Goal: Book appointment/travel/reservation

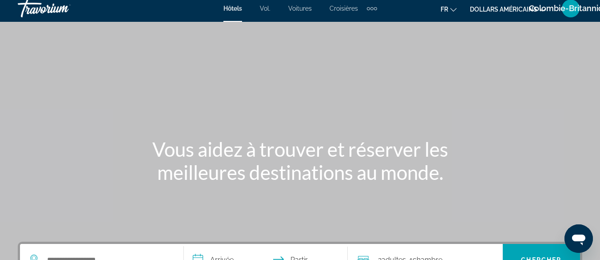
scroll to position [6, 0]
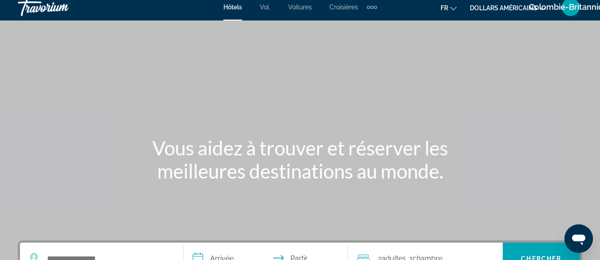
click at [509, 11] on font "dollars américains" at bounding box center [504, 7] width 68 height 7
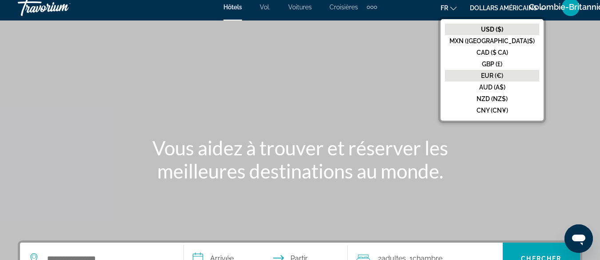
click at [504, 74] on font "EUR (€)" at bounding box center [492, 75] width 22 height 7
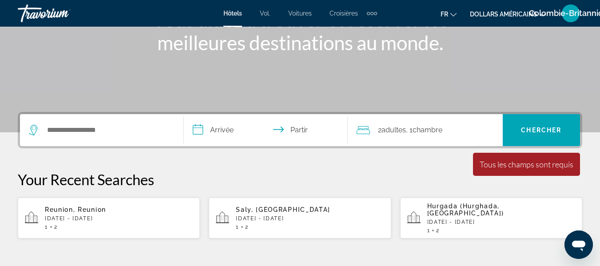
scroll to position [138, 0]
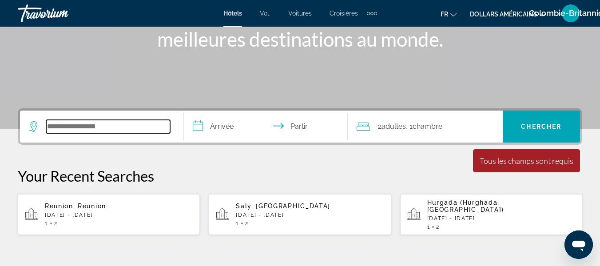
click at [86, 129] on input "Widget de recherche" at bounding box center [108, 126] width 124 height 13
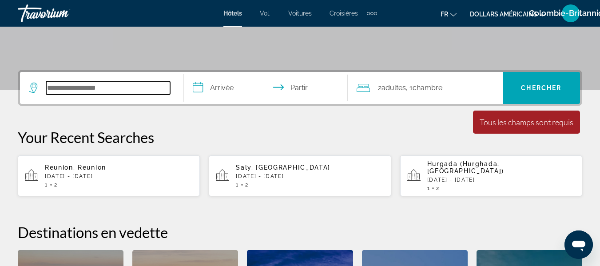
scroll to position [217, 0]
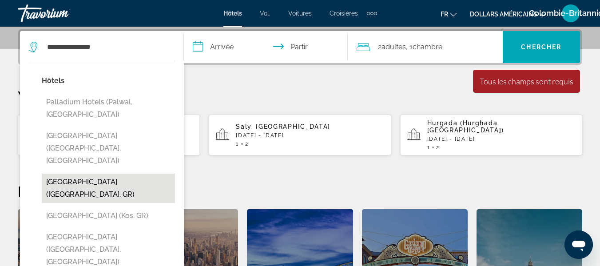
click at [108, 174] on button "[GEOGRAPHIC_DATA] ([GEOGRAPHIC_DATA], GR)" at bounding box center [108, 188] width 133 height 29
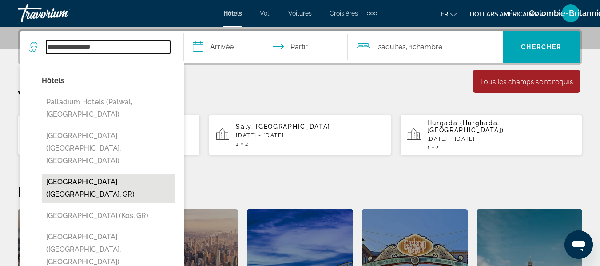
type input "**********"
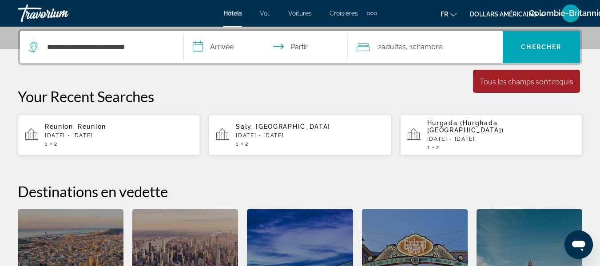
click at [221, 52] on input "**********" at bounding box center [268, 48] width 168 height 35
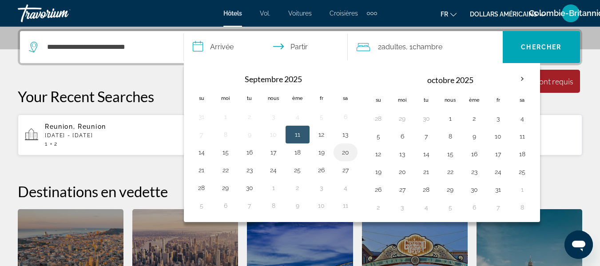
click at [344, 150] on button "20" at bounding box center [346, 152] width 14 height 12
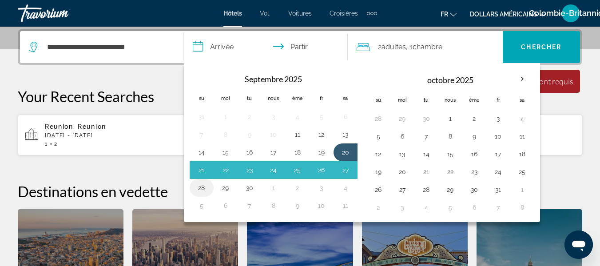
click at [204, 189] on button "28" at bounding box center [202, 188] width 14 height 12
type input "**********"
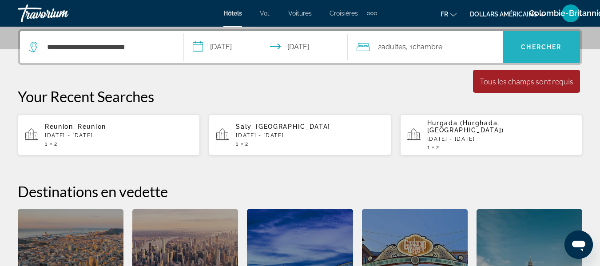
click at [517, 41] on span "Widget de recherche" at bounding box center [541, 46] width 77 height 21
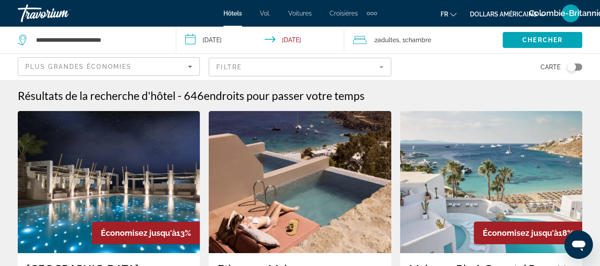
click at [80, 164] on img "Contenu principal" at bounding box center [109, 182] width 182 height 142
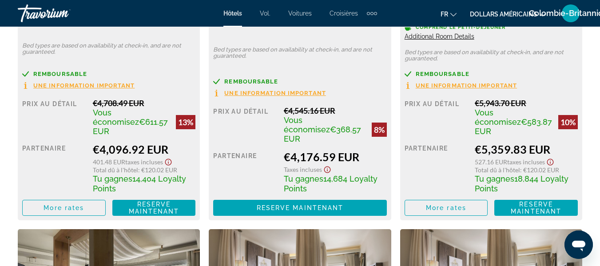
scroll to position [1539, 0]
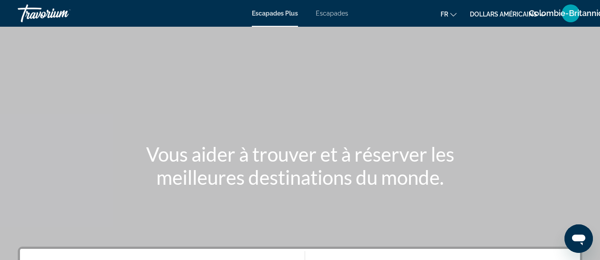
click at [513, 11] on font "dollars américains" at bounding box center [504, 14] width 68 height 7
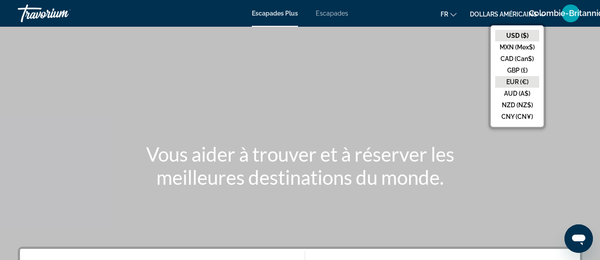
click at [511, 79] on button "EUR (€)" at bounding box center [518, 82] width 44 height 12
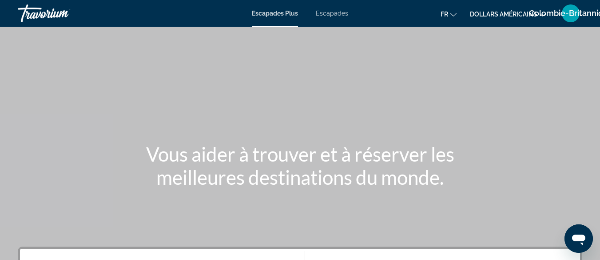
click at [329, 12] on font "Escapades" at bounding box center [332, 13] width 32 height 7
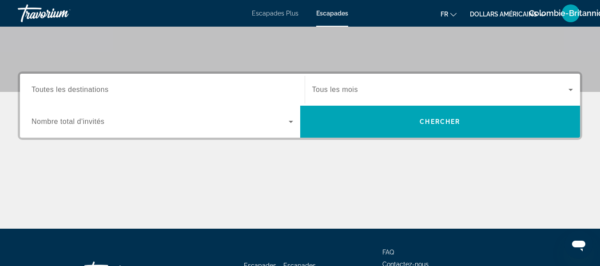
scroll to position [173, 0]
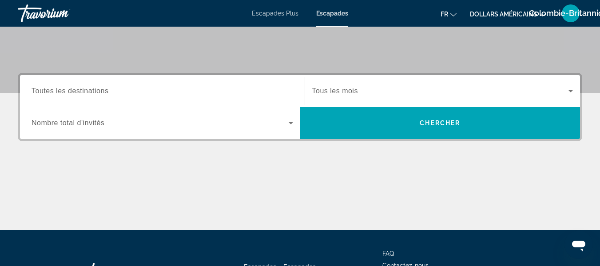
click at [132, 97] on div "Search widget" at bounding box center [163, 91] width 262 height 25
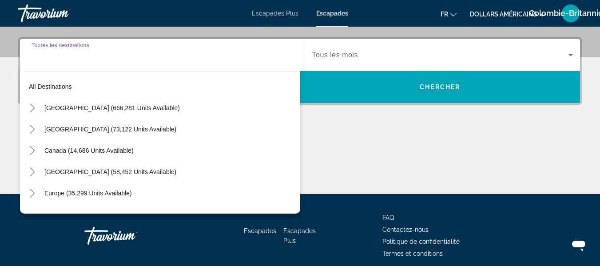
scroll to position [217, 0]
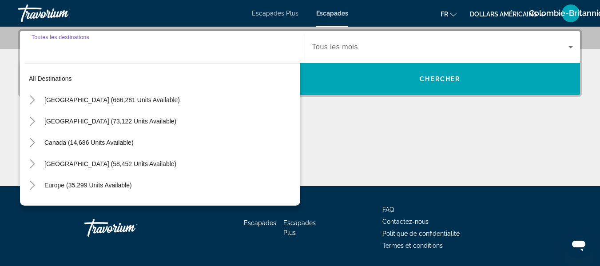
click at [399, 121] on div "Contenu principal" at bounding box center [300, 153] width 565 height 67
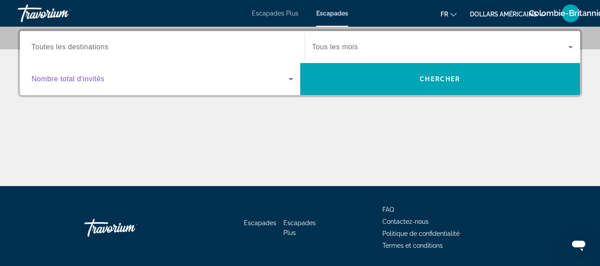
click at [239, 83] on span "Search widget" at bounding box center [160, 79] width 257 height 11
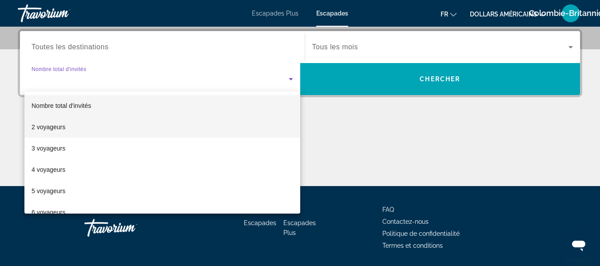
click at [68, 133] on mat-option "2 voyageurs" at bounding box center [162, 126] width 276 height 21
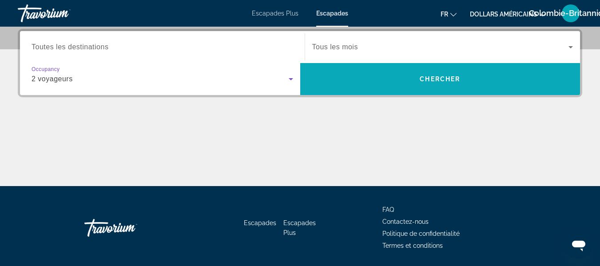
click at [387, 78] on span "Search widget" at bounding box center [440, 78] width 280 height 21
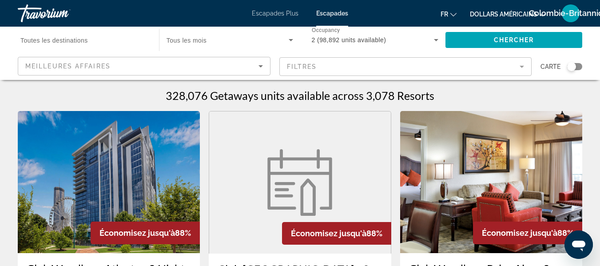
click at [384, 65] on mat-form-field "Filtres" at bounding box center [406, 66] width 253 height 19
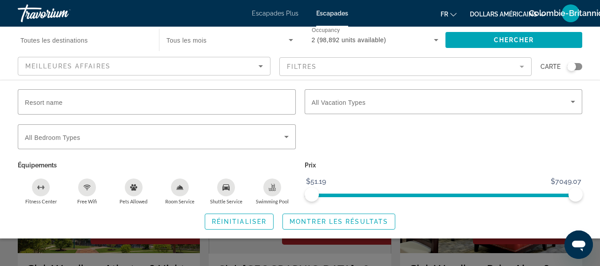
click at [269, 194] on div "Swimming Pool" at bounding box center [273, 188] width 18 height 18
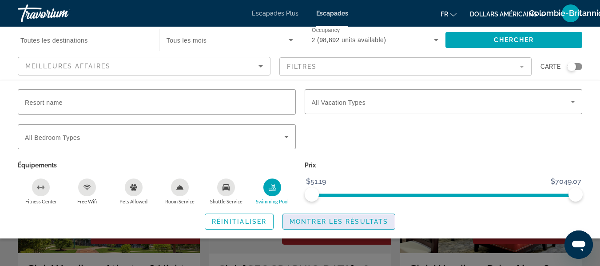
click at [355, 224] on span "Montrer les résultats" at bounding box center [339, 221] width 99 height 7
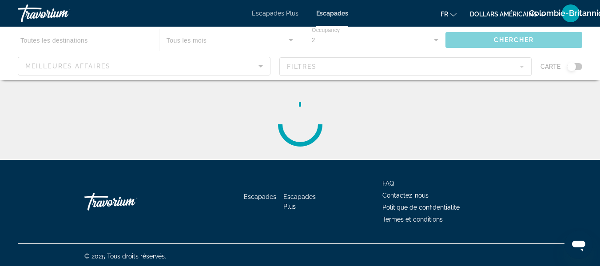
click at [355, 224] on div "Escapades Escapades Plus FAQ Contactez-nous Politique de confidentialité Termes…" at bounding box center [300, 202] width 565 height 84
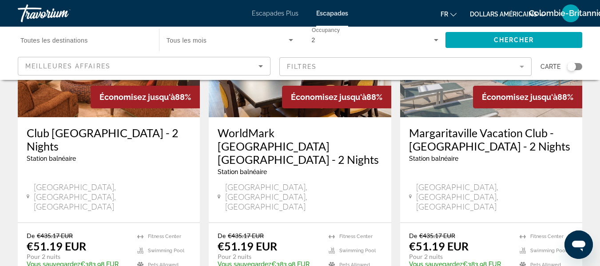
scroll to position [839, 0]
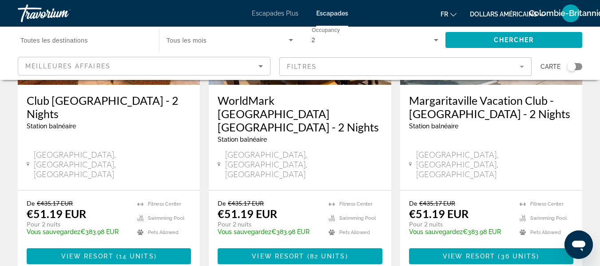
click at [84, 44] on span "Toutes les destinations" at bounding box center [54, 40] width 68 height 7
click at [84, 44] on input "Destination Toutes les destinations" at bounding box center [83, 40] width 127 height 11
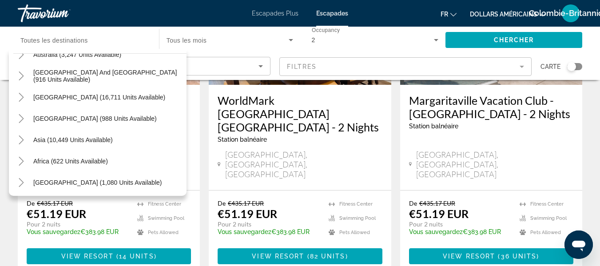
scroll to position [144, 0]
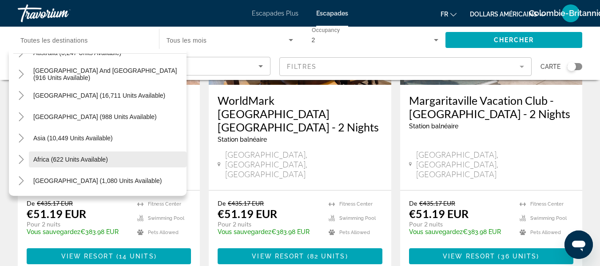
click at [54, 164] on span "Search widget" at bounding box center [108, 159] width 158 height 21
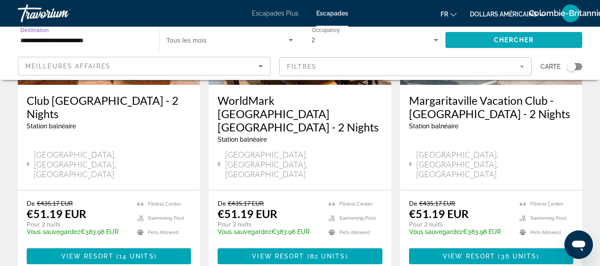
click at [488, 39] on span "Search widget" at bounding box center [514, 39] width 137 height 21
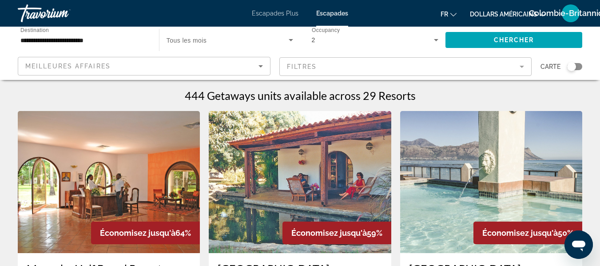
click at [402, 63] on mat-form-field "Filtres" at bounding box center [406, 66] width 253 height 19
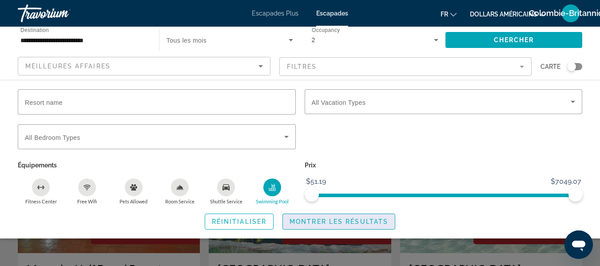
click at [335, 215] on span "Search widget" at bounding box center [339, 221] width 112 height 21
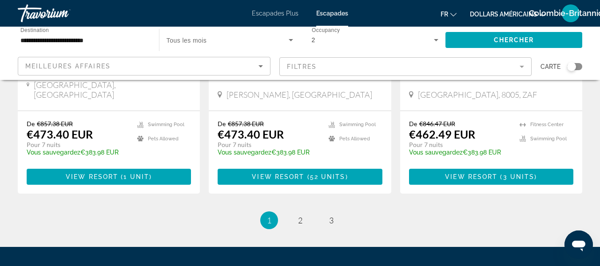
scroll to position [1225, 0]
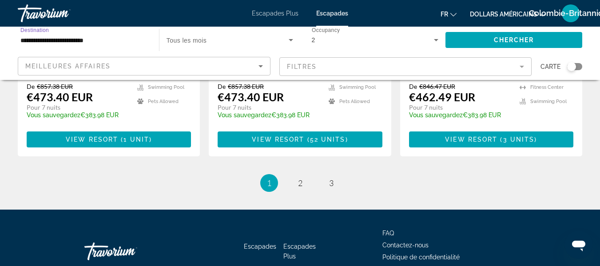
click at [75, 38] on input "**********" at bounding box center [83, 40] width 127 height 11
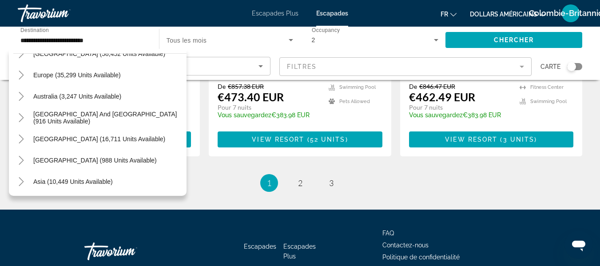
scroll to position [92, 0]
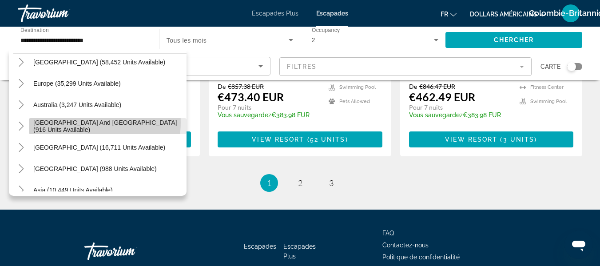
click at [97, 123] on span "South Pacific and Oceania (916 units available)" at bounding box center [107, 126] width 149 height 14
type input "**********"
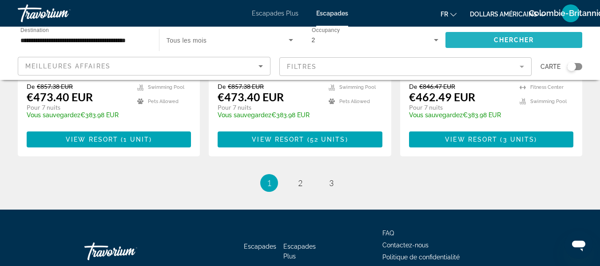
click at [451, 38] on span "Search widget" at bounding box center [514, 39] width 137 height 21
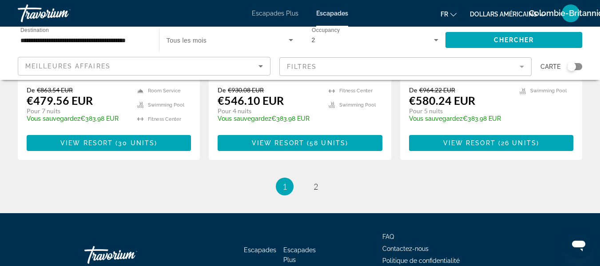
scroll to position [1249, 0]
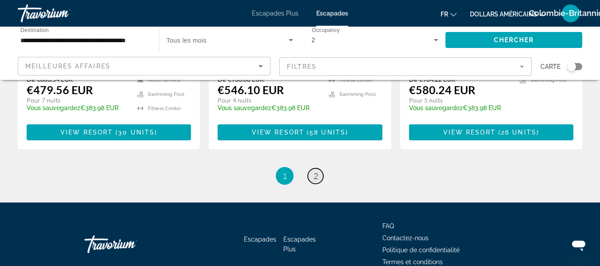
click at [311, 168] on link "page 2" at bounding box center [316, 176] width 16 height 16
